Goal: Task Accomplishment & Management: Manage account settings

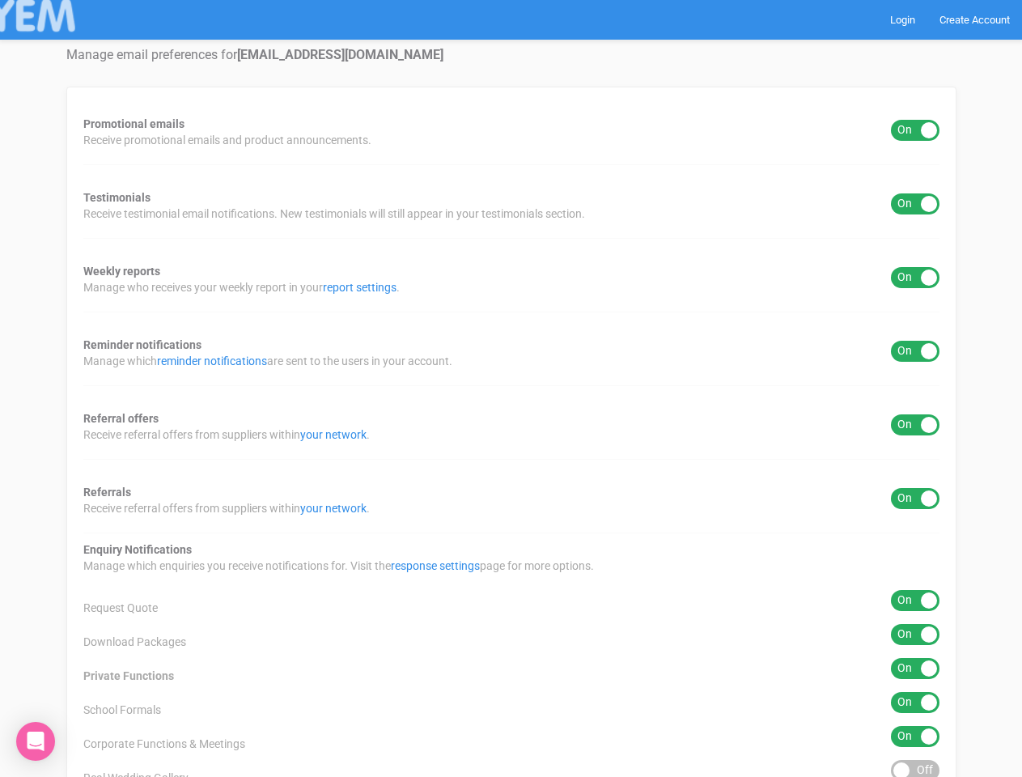
click at [510, 388] on div "Promotional emails ON OFF Receive promotional emails and product announcements.…" at bounding box center [511, 517] width 890 height 860
